Goal: Information Seeking & Learning: Learn about a topic

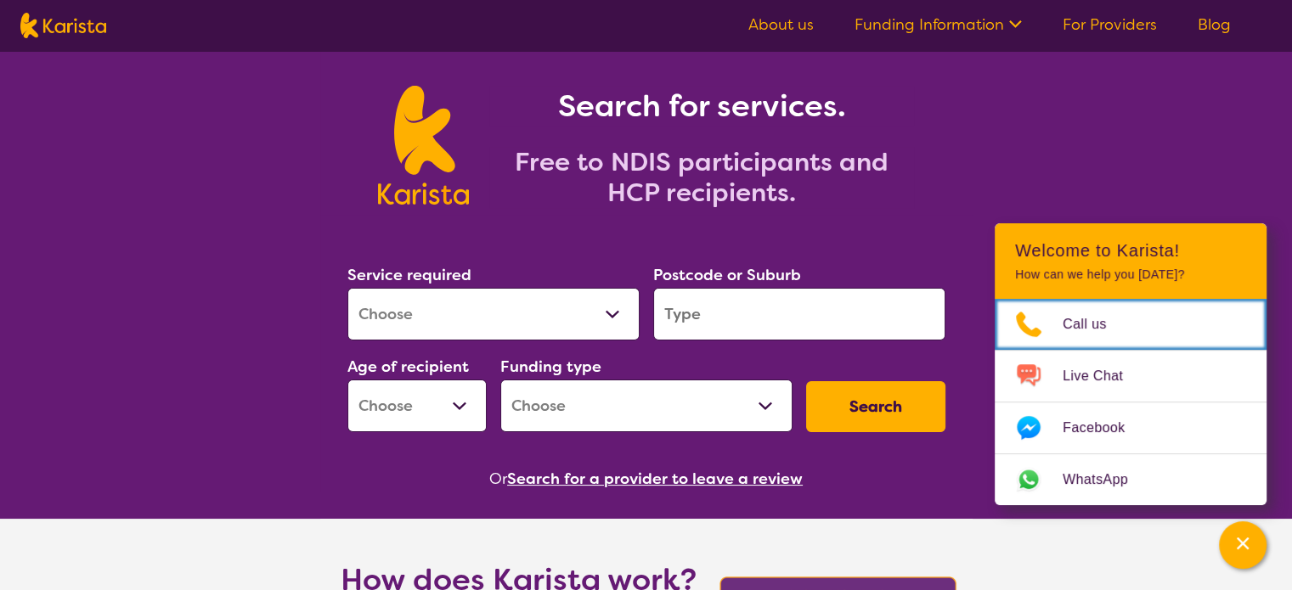
scroll to position [85, 0]
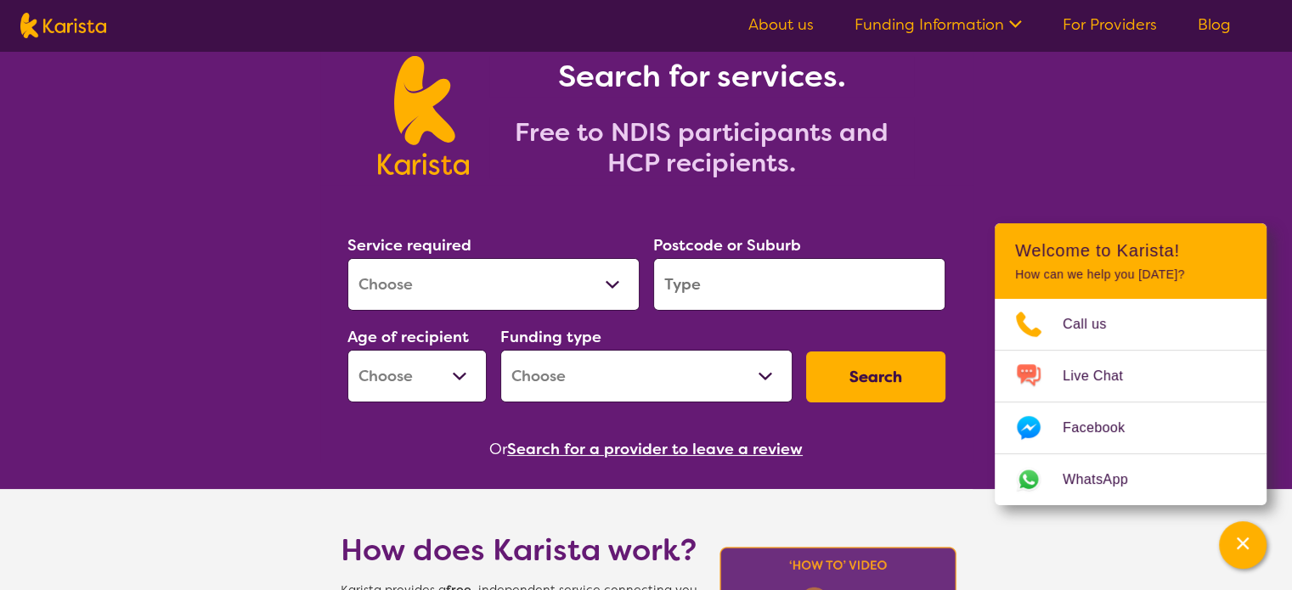
click at [506, 260] on select "Allied Health Assistant Assessment ([MEDICAL_DATA] or [MEDICAL_DATA]) Behaviour…" at bounding box center [493, 284] width 292 height 53
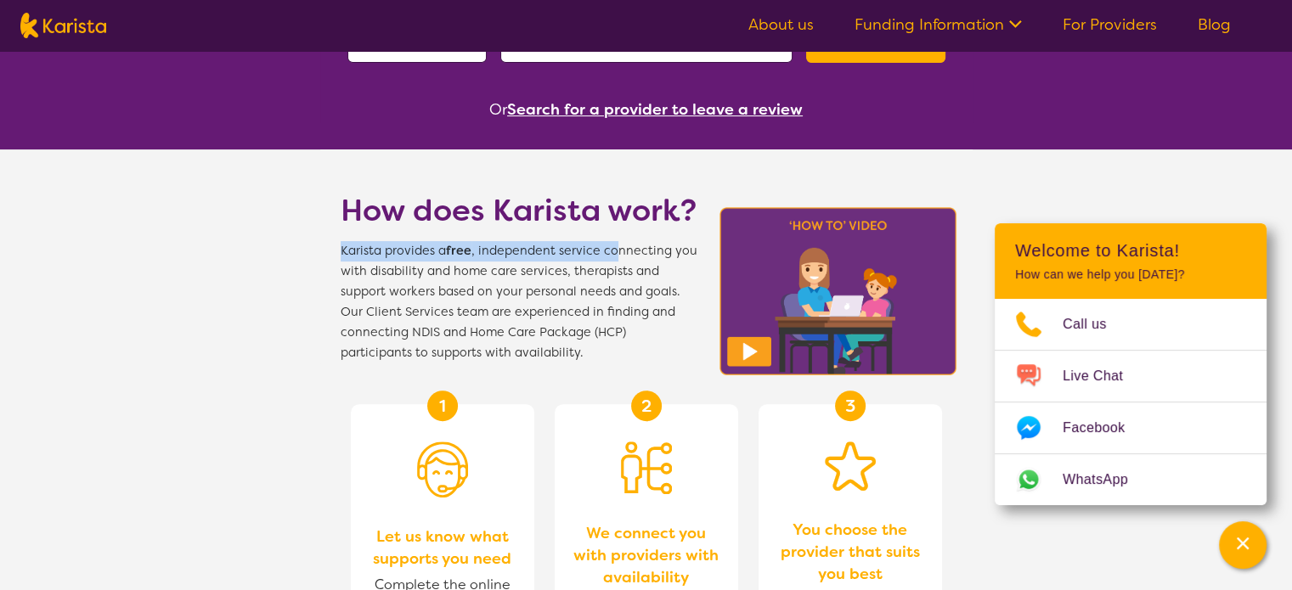
drag, startPoint x: 337, startPoint y: 250, endPoint x: 610, endPoint y: 254, distance: 272.7
click at [610, 254] on section "How does Karista work? Karista provides a free , independent service connecting…" at bounding box center [646, 257] width 652 height 214
click at [610, 254] on span "Karista provides a free , independent service connecting you with disability an…" at bounding box center [519, 302] width 357 height 122
drag, startPoint x: 347, startPoint y: 275, endPoint x: 588, endPoint y: 275, distance: 240.4
click at [588, 275] on span "Karista provides a free , independent service connecting you with disability an…" at bounding box center [519, 302] width 357 height 122
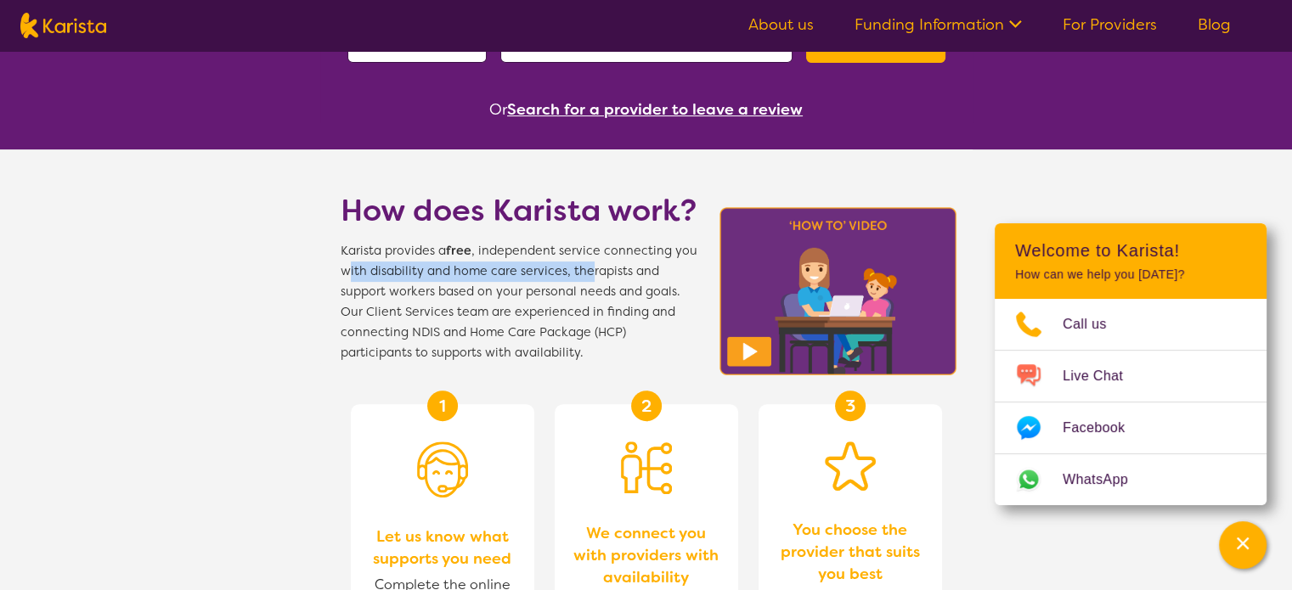
click at [588, 275] on span "Karista provides a free , independent service connecting you with disability an…" at bounding box center [519, 302] width 357 height 122
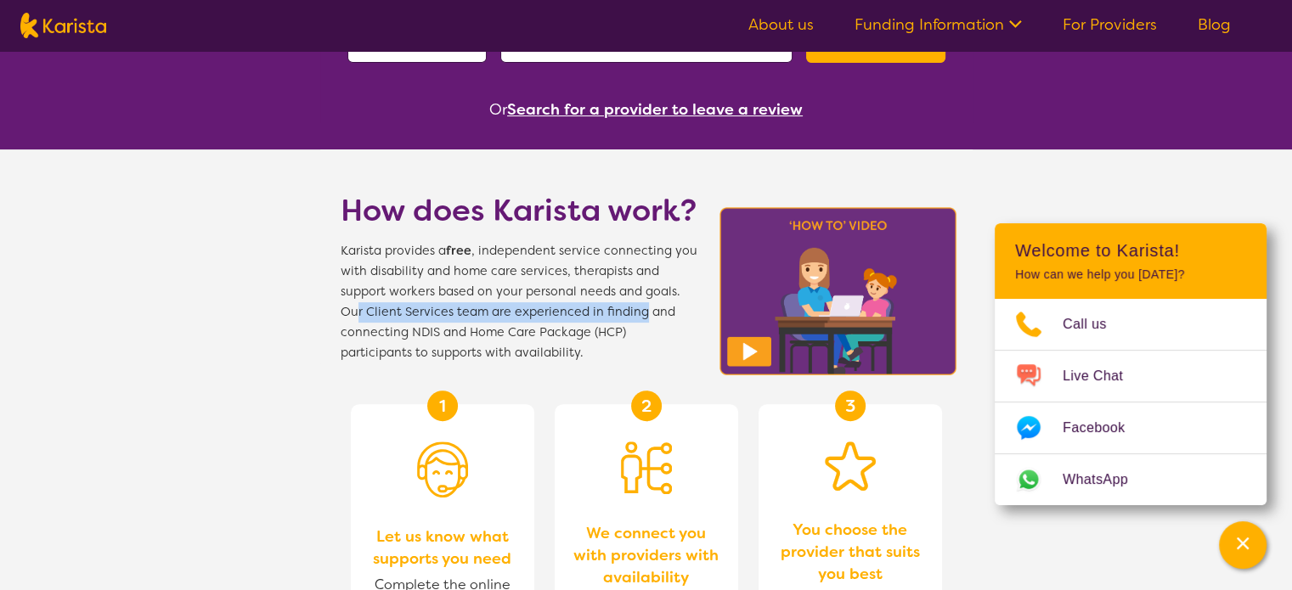
drag, startPoint x: 357, startPoint y: 309, endPoint x: 639, endPoint y: 312, distance: 282.1
click at [639, 312] on span "Karista provides a free , independent service connecting you with disability an…" at bounding box center [519, 302] width 357 height 122
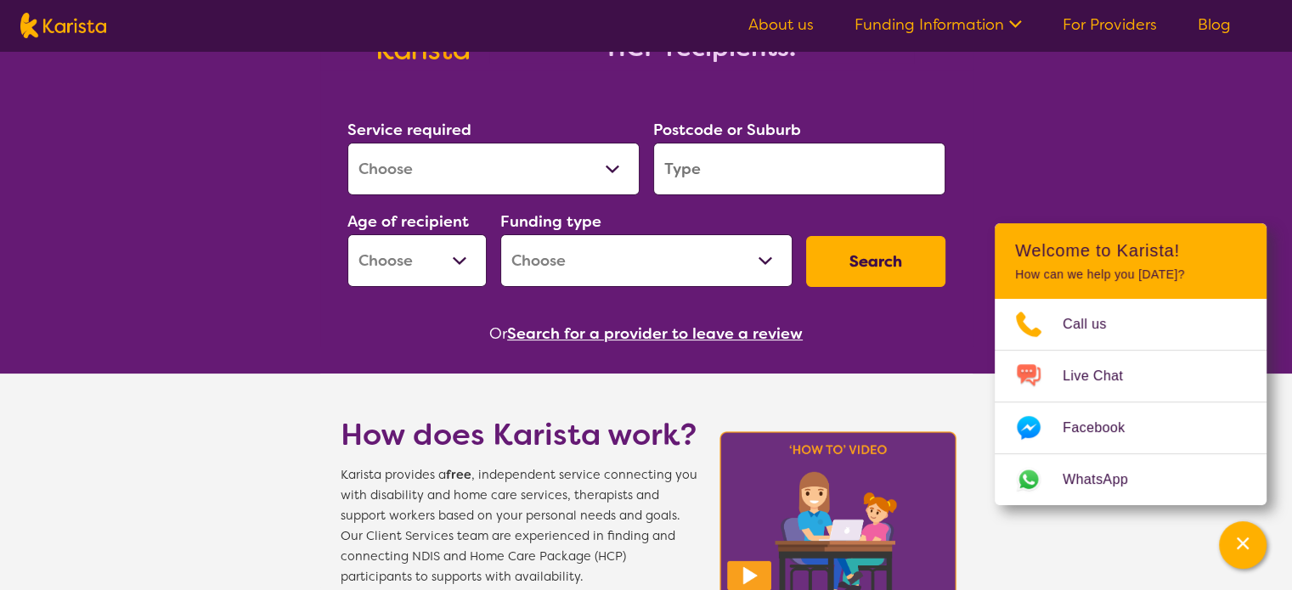
scroll to position [0, 0]
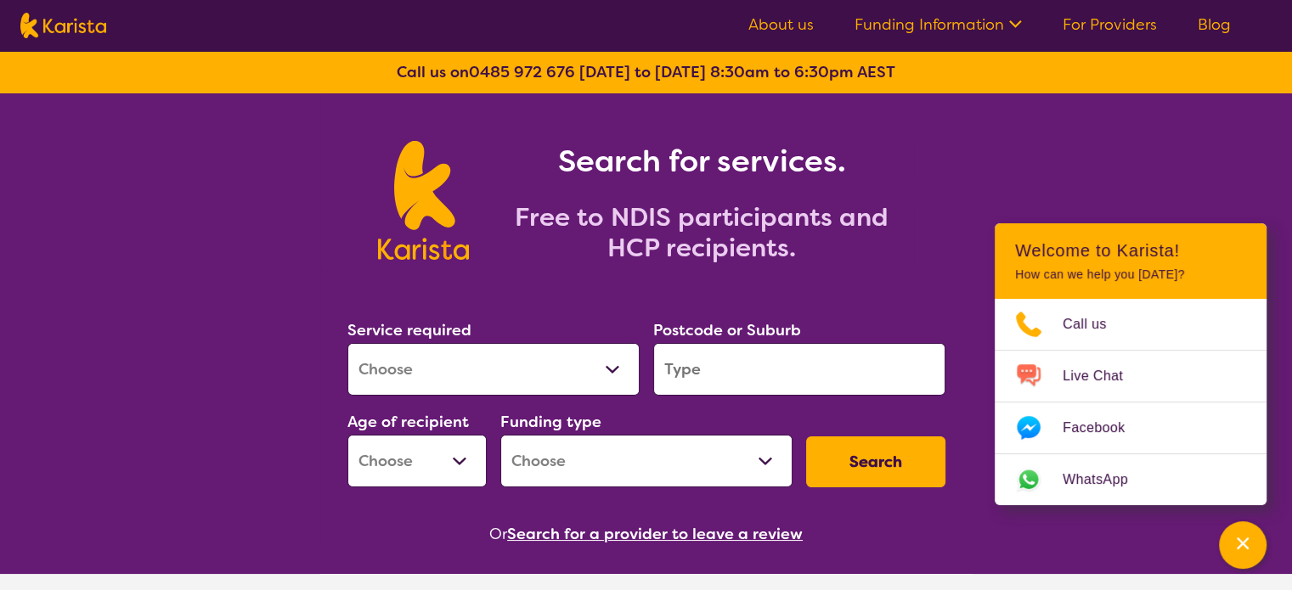
click at [1211, 11] on nav "About us Funding Information NDIS - National Disability Insurance Scheme HCP - …" at bounding box center [646, 25] width 1292 height 51
click at [752, 36] on ul "About us Funding Information NDIS - National Disability Insurance Scheme HCP - …" at bounding box center [989, 25] width 523 height 27
click at [768, 29] on link "About us" at bounding box center [780, 24] width 65 height 20
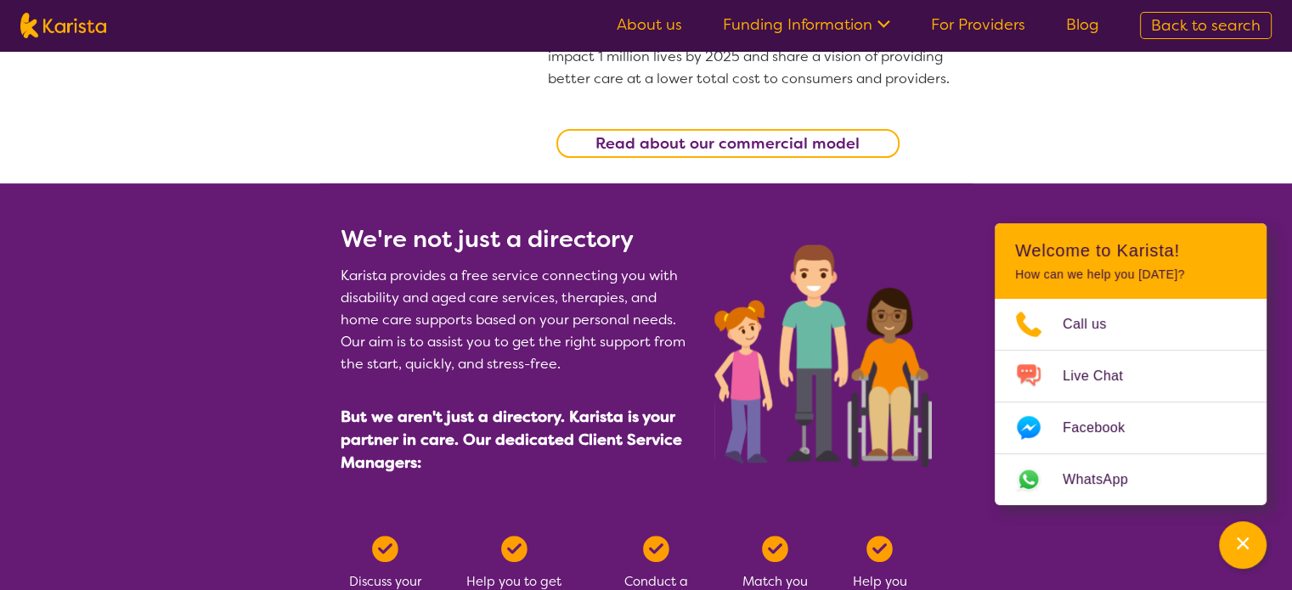
scroll to position [510, 0]
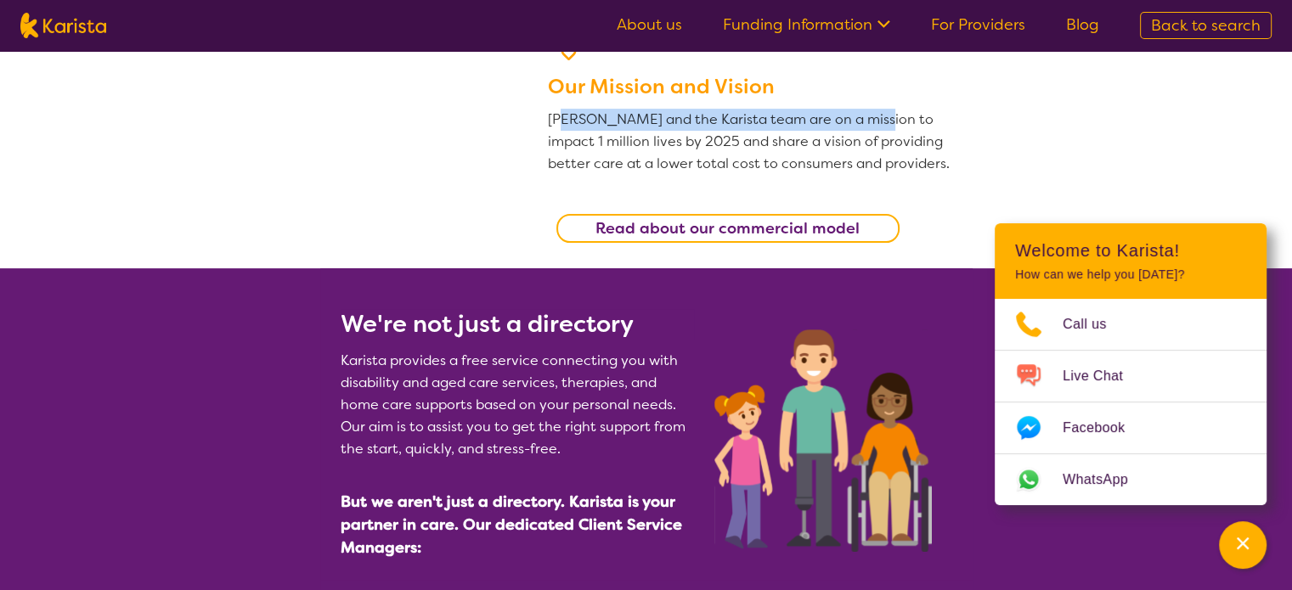
drag, startPoint x: 563, startPoint y: 121, endPoint x: 865, endPoint y: 121, distance: 301.6
click at [865, 121] on p "Danielle and the Karista team are on a mission to impact 1 million lives by 202…" at bounding box center [750, 142] width 404 height 66
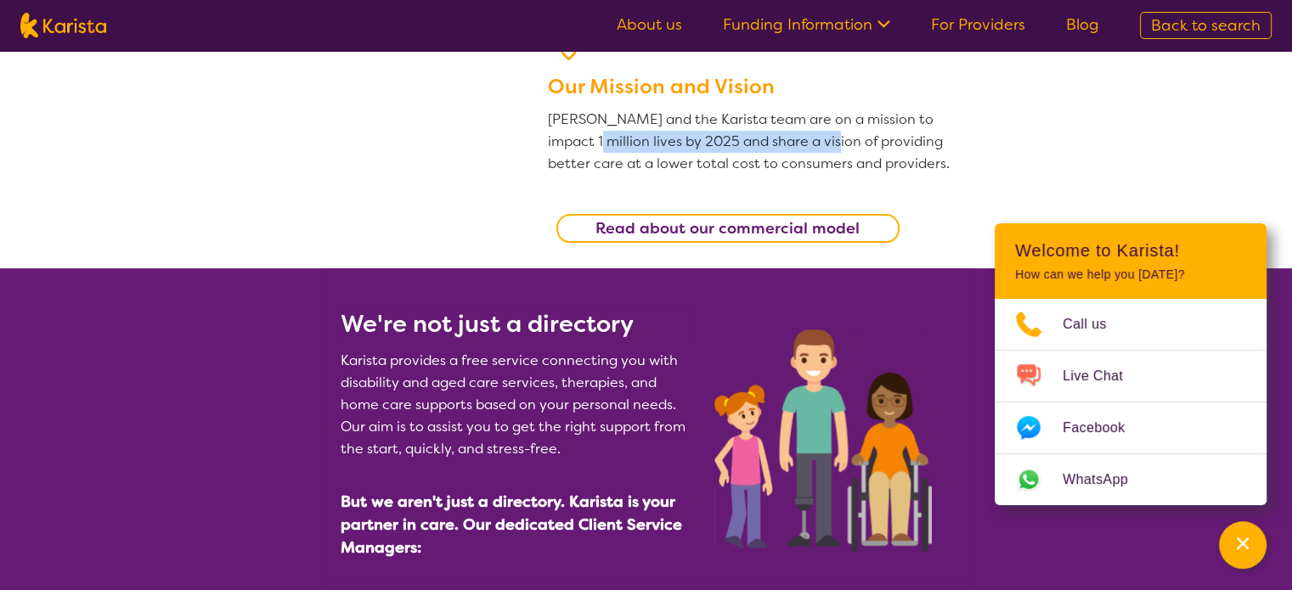
drag, startPoint x: 568, startPoint y: 145, endPoint x: 812, endPoint y: 148, distance: 243.8
click at [812, 148] on p "Danielle and the Karista team are on a mission to impact 1 million lives by 202…" at bounding box center [750, 142] width 404 height 66
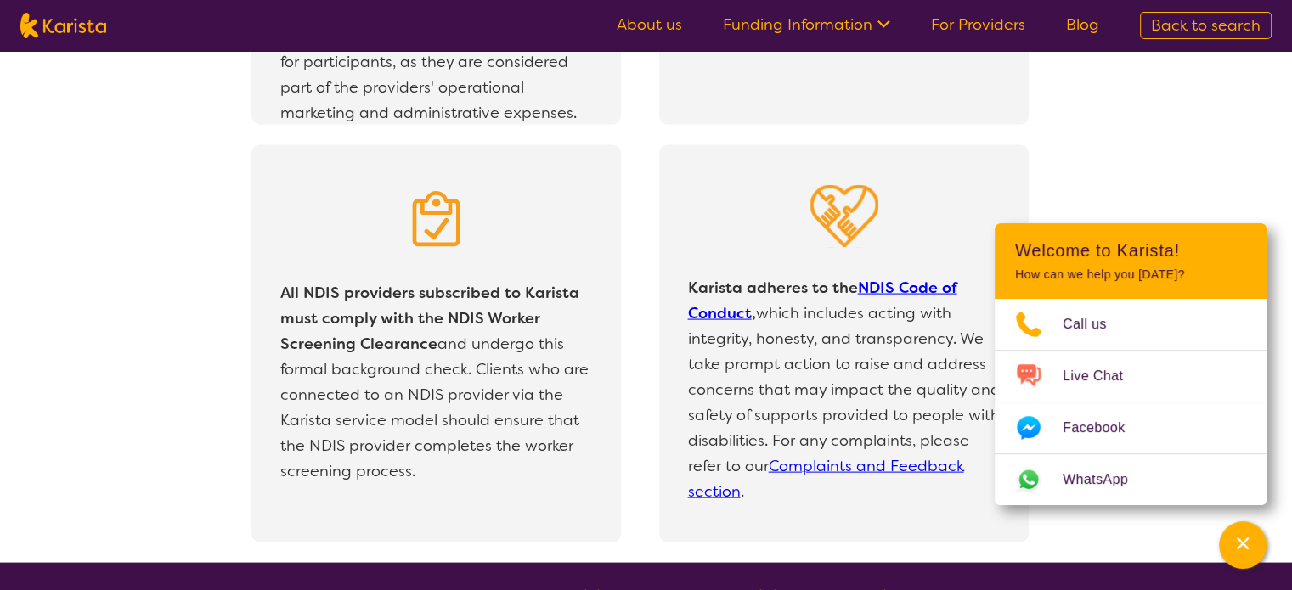
scroll to position [3814, 0]
